Goal: Navigation & Orientation: Find specific page/section

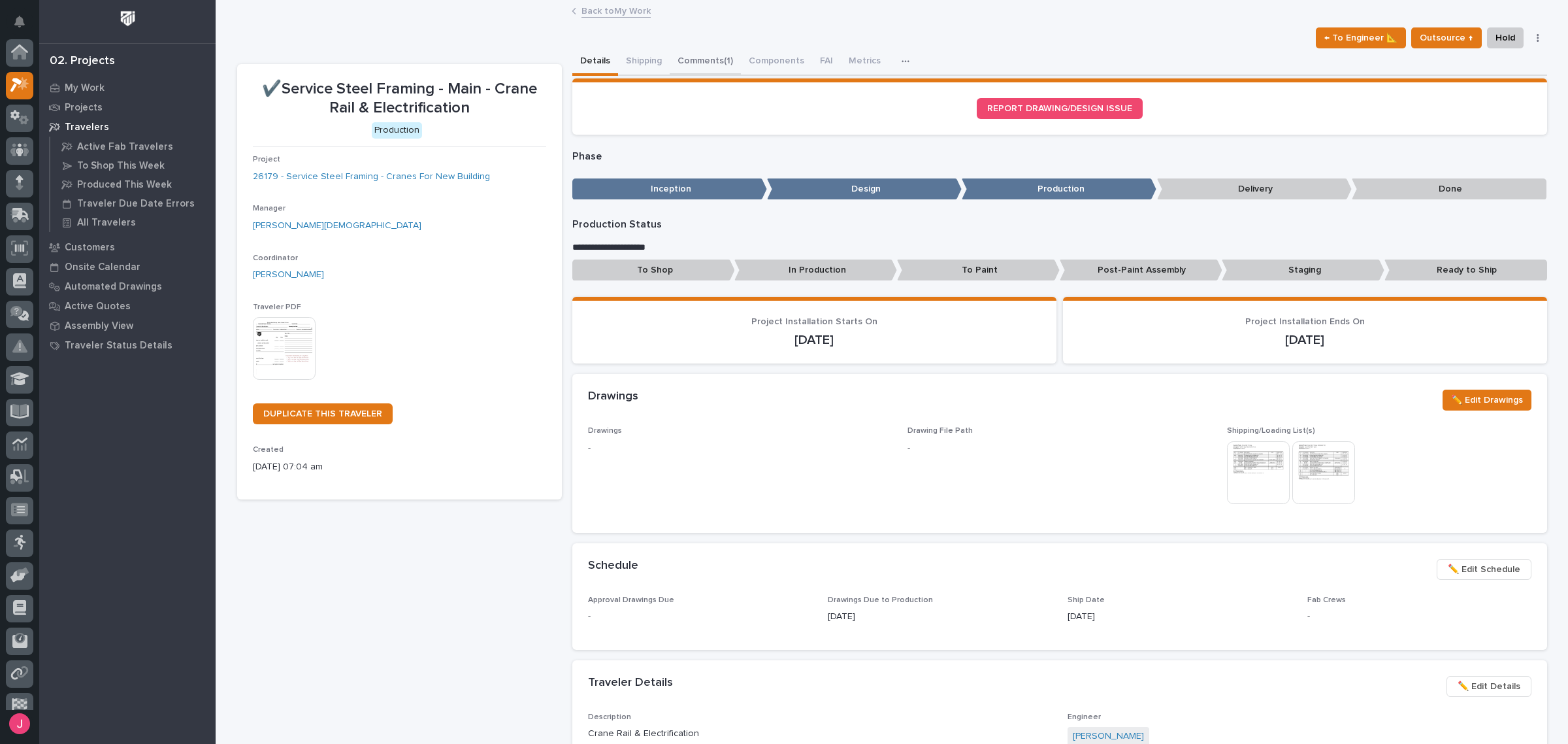
scroll to position [33, 0]
click at [703, 50] on button "Comments (1)" at bounding box center [705, 62] width 71 height 27
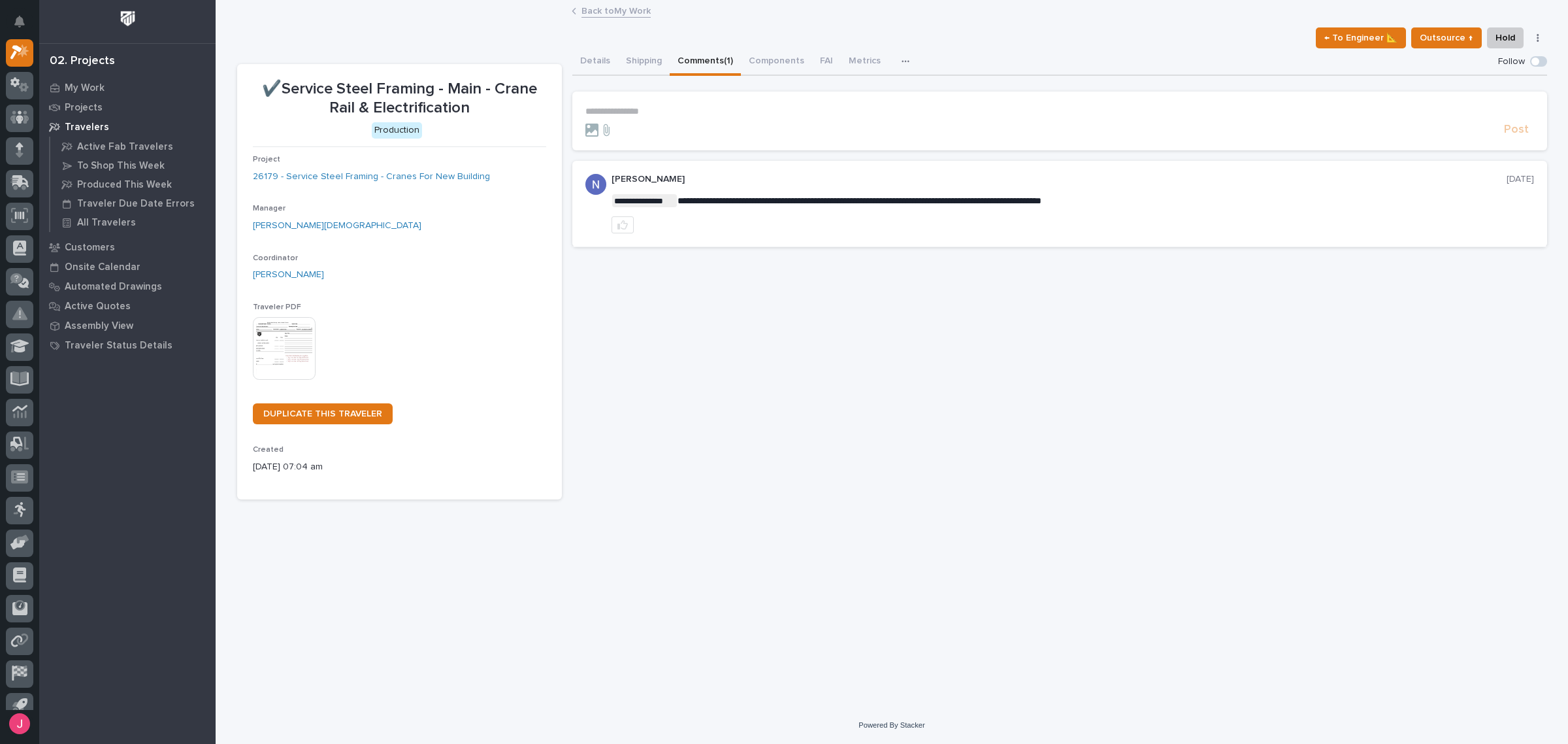
click at [593, 5] on link "Back to My Work" at bounding box center [617, 10] width 69 height 15
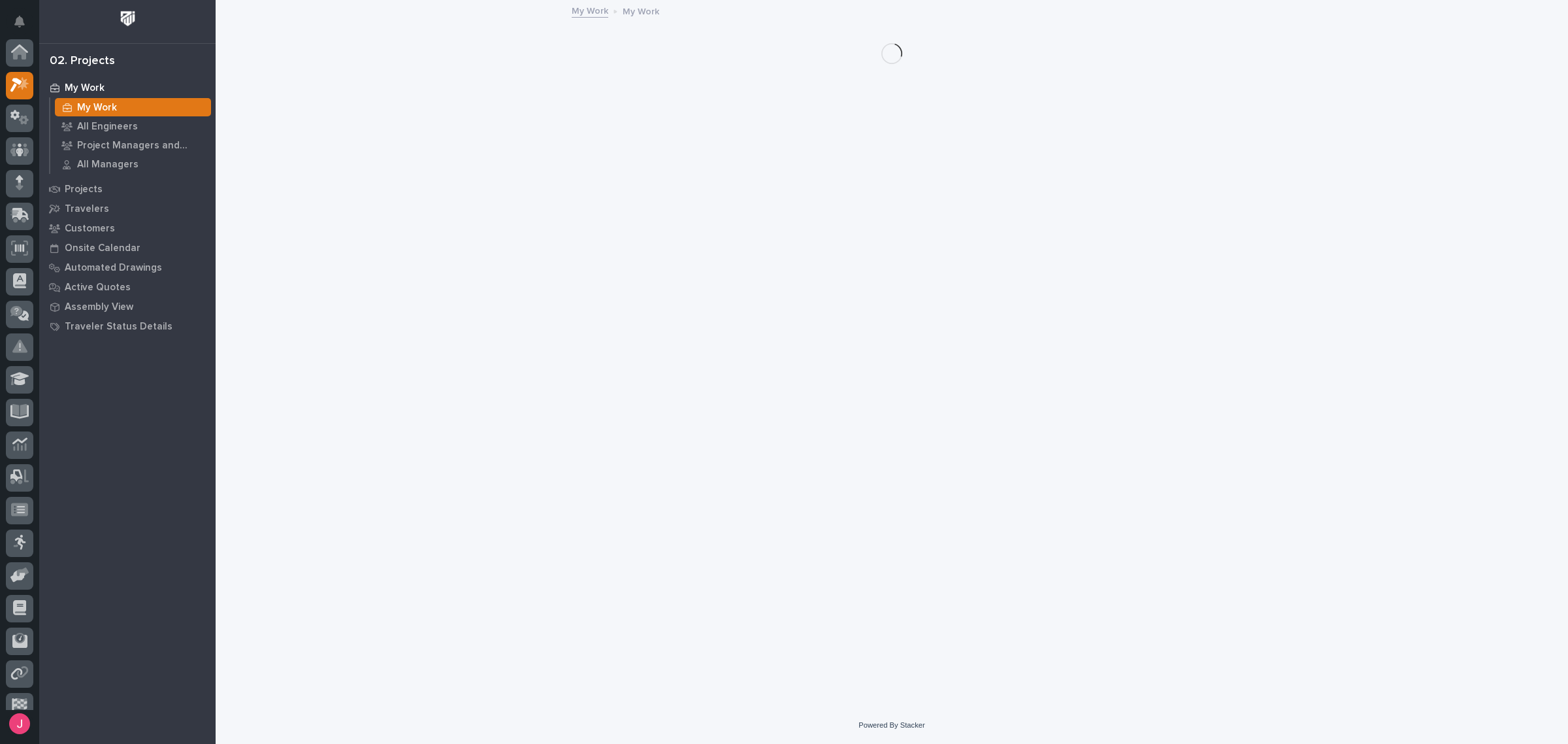
scroll to position [35, 0]
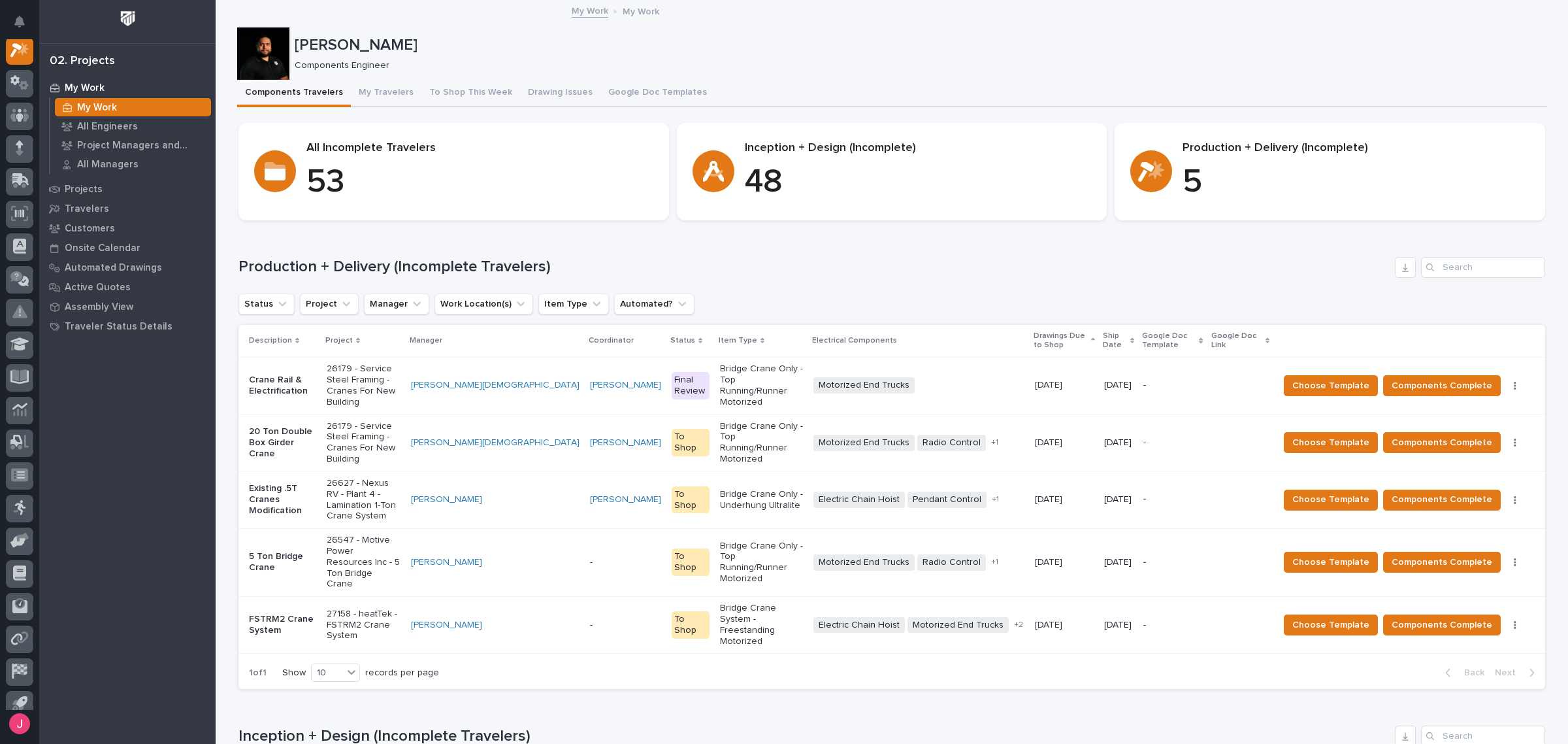
click at [1094, 304] on div "Status Project Manager Work Location(s) Item Type Automated?" at bounding box center [892, 304] width 1307 height 21
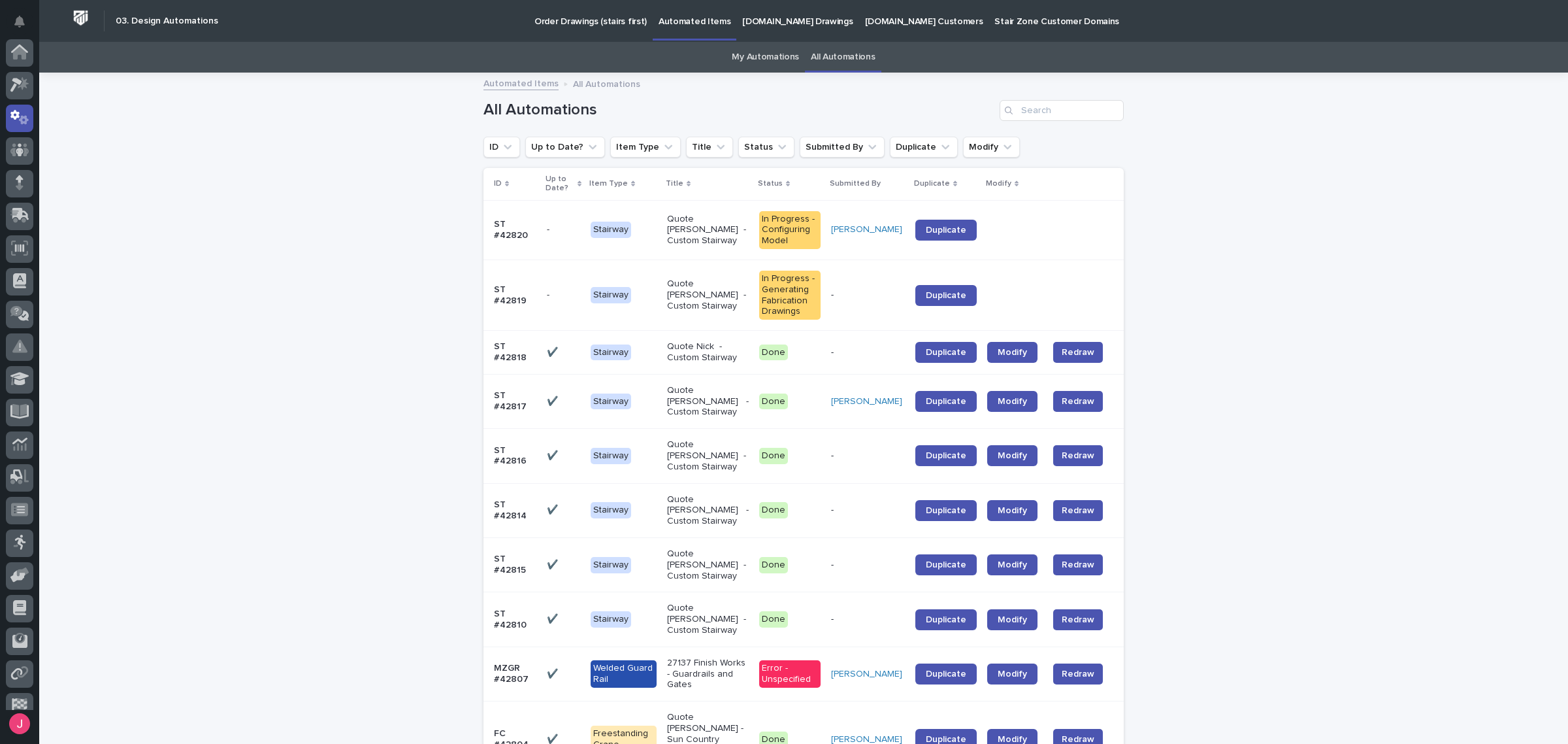
scroll to position [65, 0]
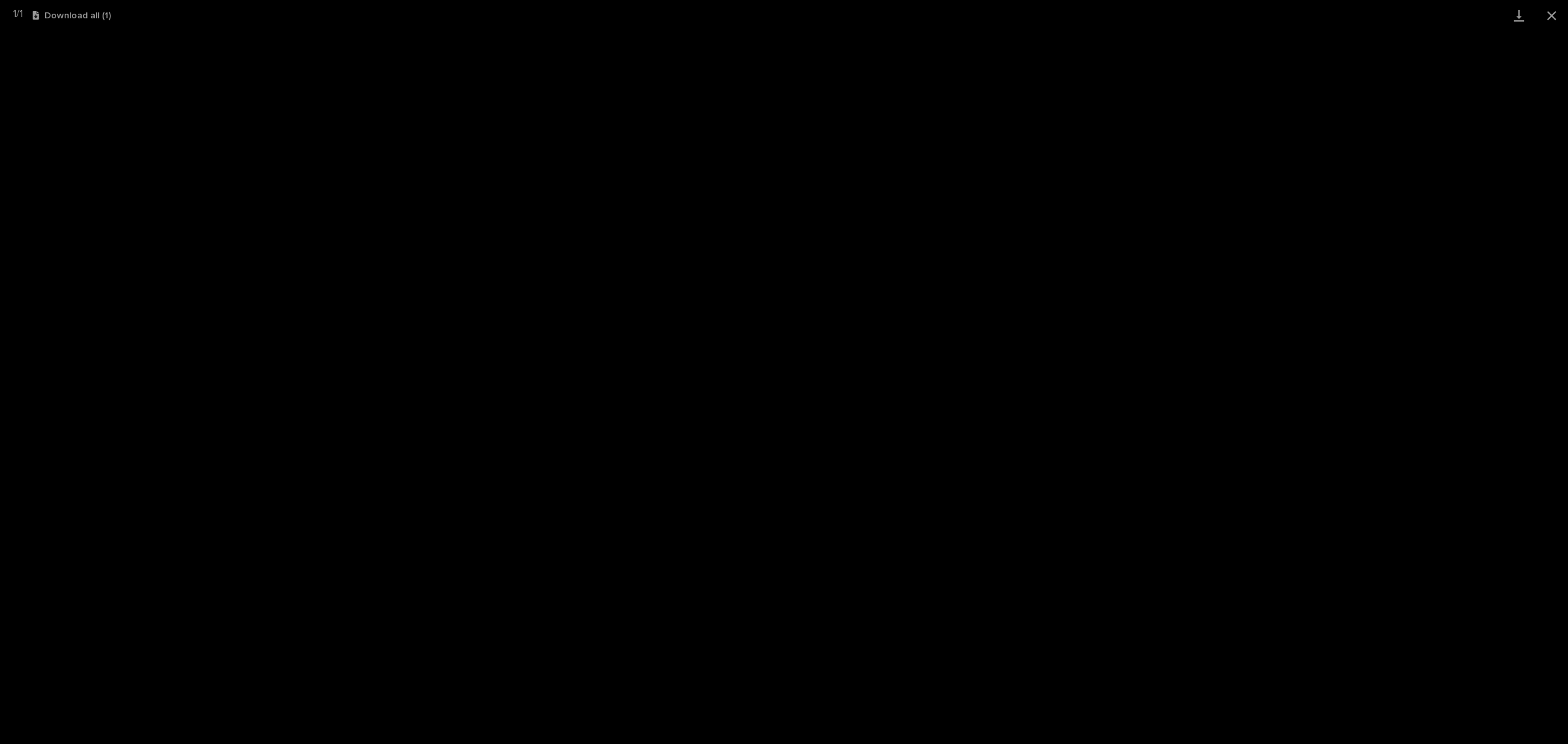
scroll to position [33, 0]
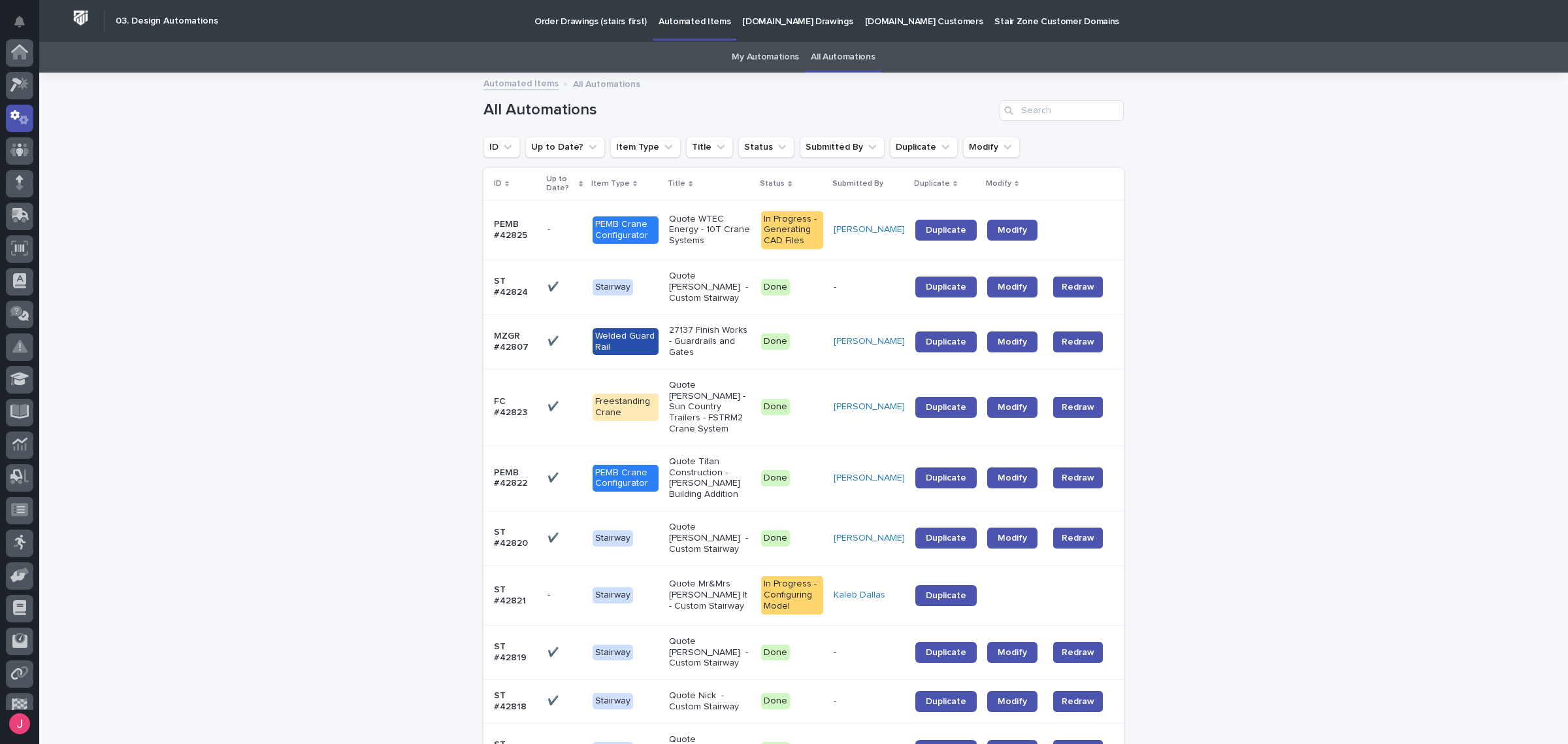
scroll to position [65, 0]
